Goal: Information Seeking & Learning: Learn about a topic

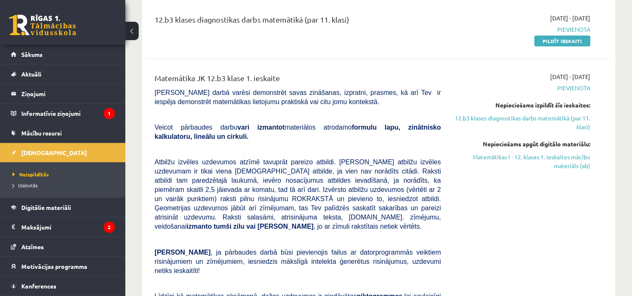
scroll to position [167, 0]
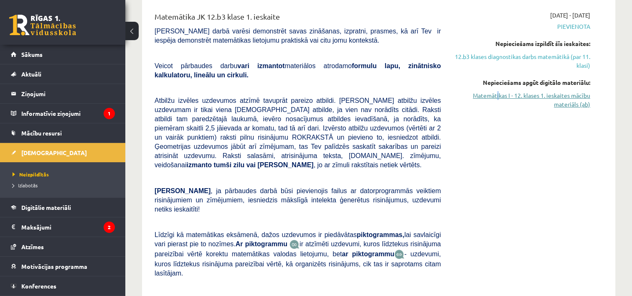
click at [498, 90] on div "Nepieciešams apgūt digitālo materiālu: Matemātikas I - 12. klases 1. ieskaites …" at bounding box center [521, 93] width 137 height 31
drag, startPoint x: 498, startPoint y: 91, endPoint x: 495, endPoint y: 107, distance: 16.6
click at [495, 107] on link "Matemātikas I - 12. klases 1. ieskaites mācību materiāls (ab)" at bounding box center [521, 100] width 137 height 18
click at [489, 137] on div "[DATE] - [DATE] [GEOGRAPHIC_DATA] Nepieciešams izpildīt šīs ieskaites: 12.b3 kl…" at bounding box center [522, 166] width 150 height 310
click at [508, 102] on link "Matemātikas I - 12. klases 1. ieskaites mācību materiāls (ab)" at bounding box center [521, 100] width 137 height 18
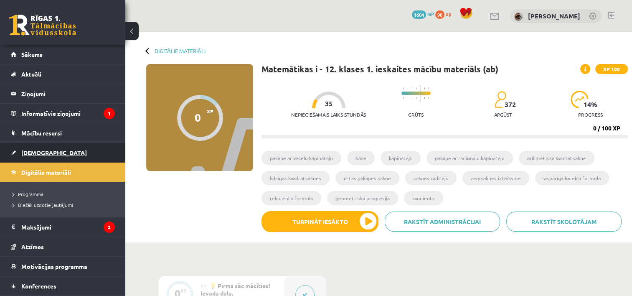
click at [25, 157] on link "[DEMOGRAPHIC_DATA]" at bounding box center [63, 152] width 104 height 19
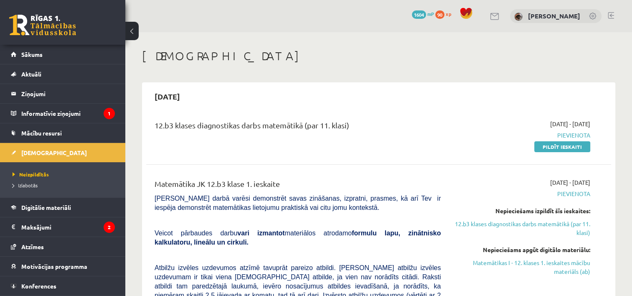
click at [455, 193] on span "Pievienota" at bounding box center [521, 193] width 137 height 9
click at [452, 150] on div "[DATE] - [DATE] [GEOGRAPHIC_DATA] Pildīt ieskaiti" at bounding box center [522, 135] width 150 height 31
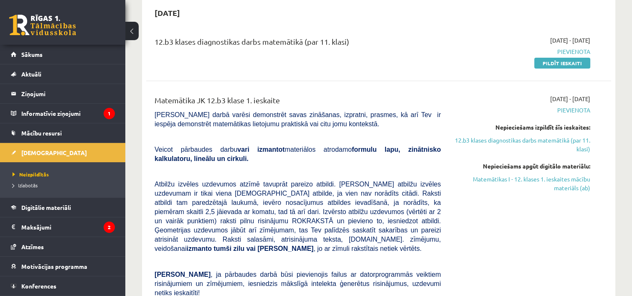
scroll to position [125, 0]
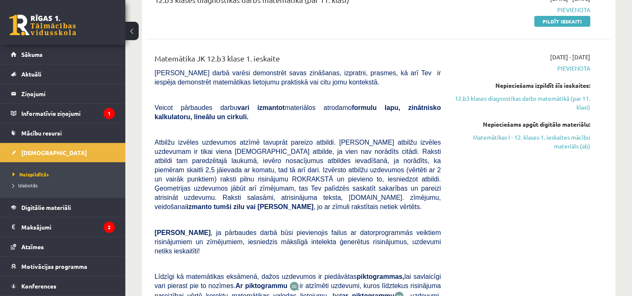
drag, startPoint x: 574, startPoint y: 143, endPoint x: 361, endPoint y: 29, distance: 241.4
click at [574, 143] on link "Matemātikas I - 12. klases 1. ieskaites mācību materiāls (ab)" at bounding box center [521, 142] width 137 height 18
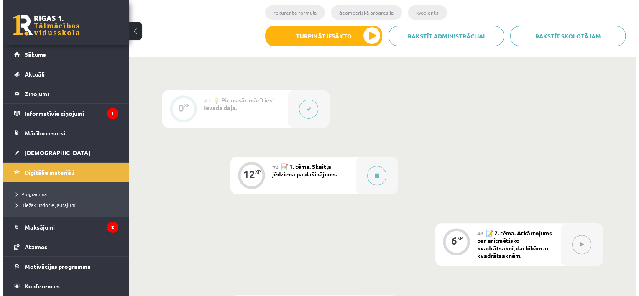
scroll to position [209, 0]
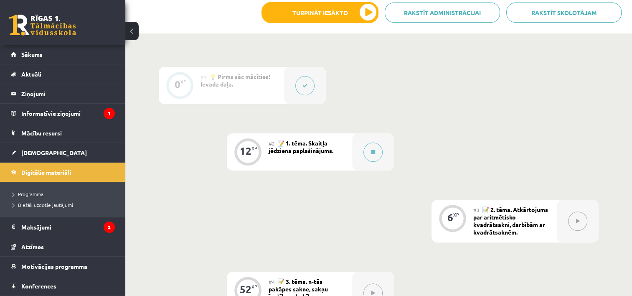
click at [315, 94] on div at bounding box center [305, 85] width 42 height 37
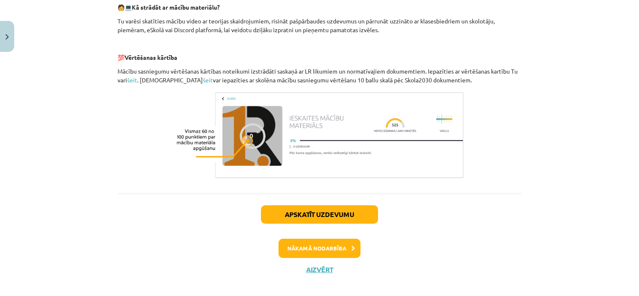
scroll to position [402, 0]
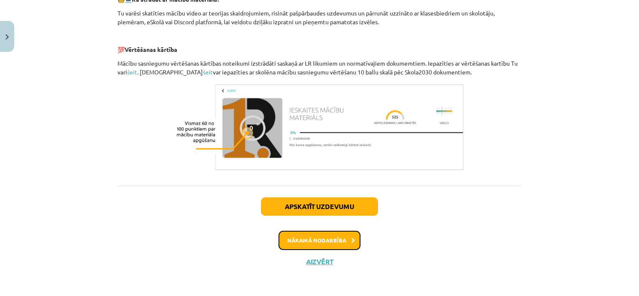
click at [333, 242] on button "Nākamā nodarbība" at bounding box center [319, 240] width 82 height 19
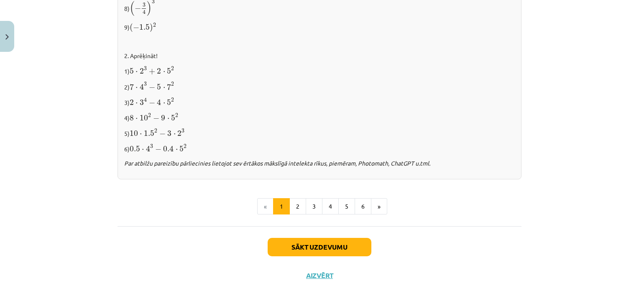
scroll to position [891, 0]
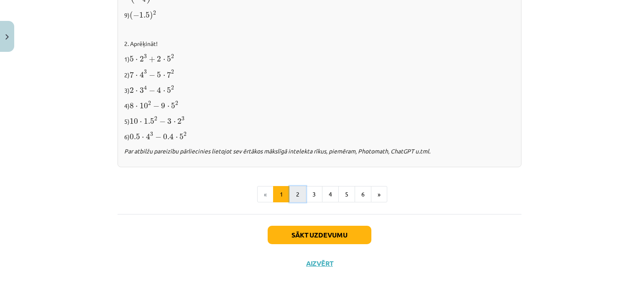
click at [298, 191] on button "2" at bounding box center [297, 194] width 17 height 17
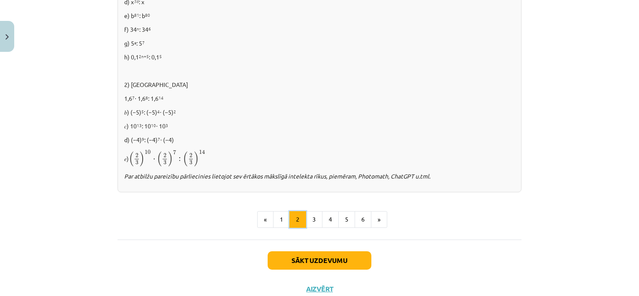
scroll to position [567, 0]
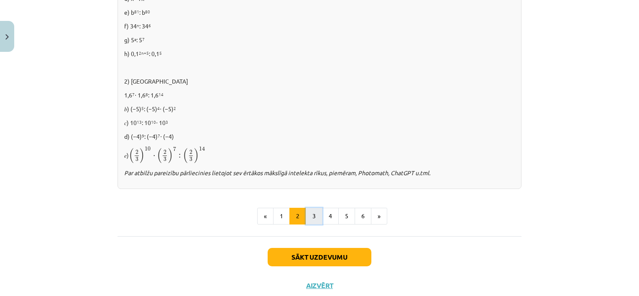
click at [307, 212] on button "3" at bounding box center [313, 216] width 17 height 17
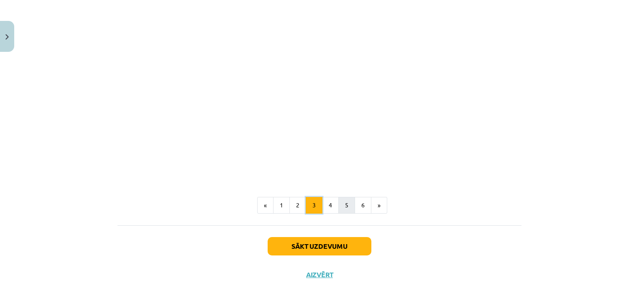
scroll to position [759, 0]
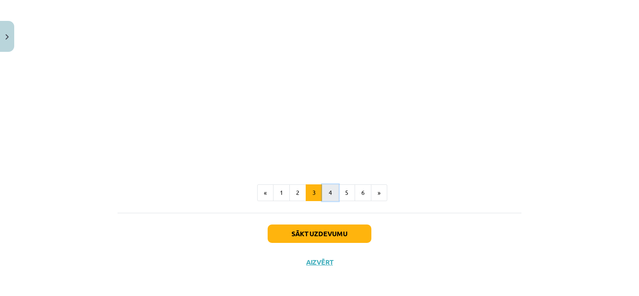
click at [326, 196] on button "4" at bounding box center [330, 192] width 17 height 17
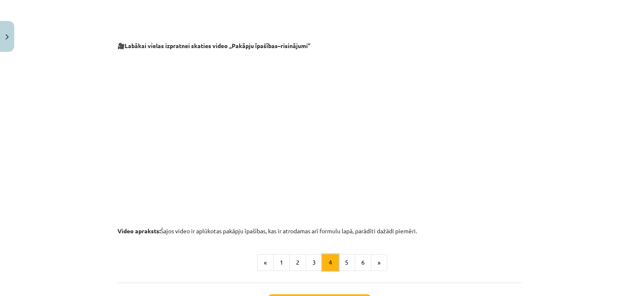
scroll to position [888, 0]
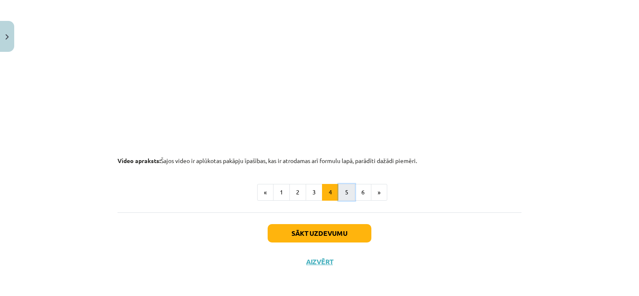
click at [338, 187] on button "5" at bounding box center [346, 192] width 17 height 17
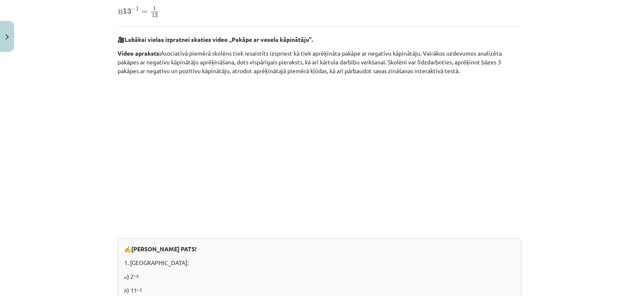
scroll to position [316, 0]
